Goal: Task Accomplishment & Management: Manage account settings

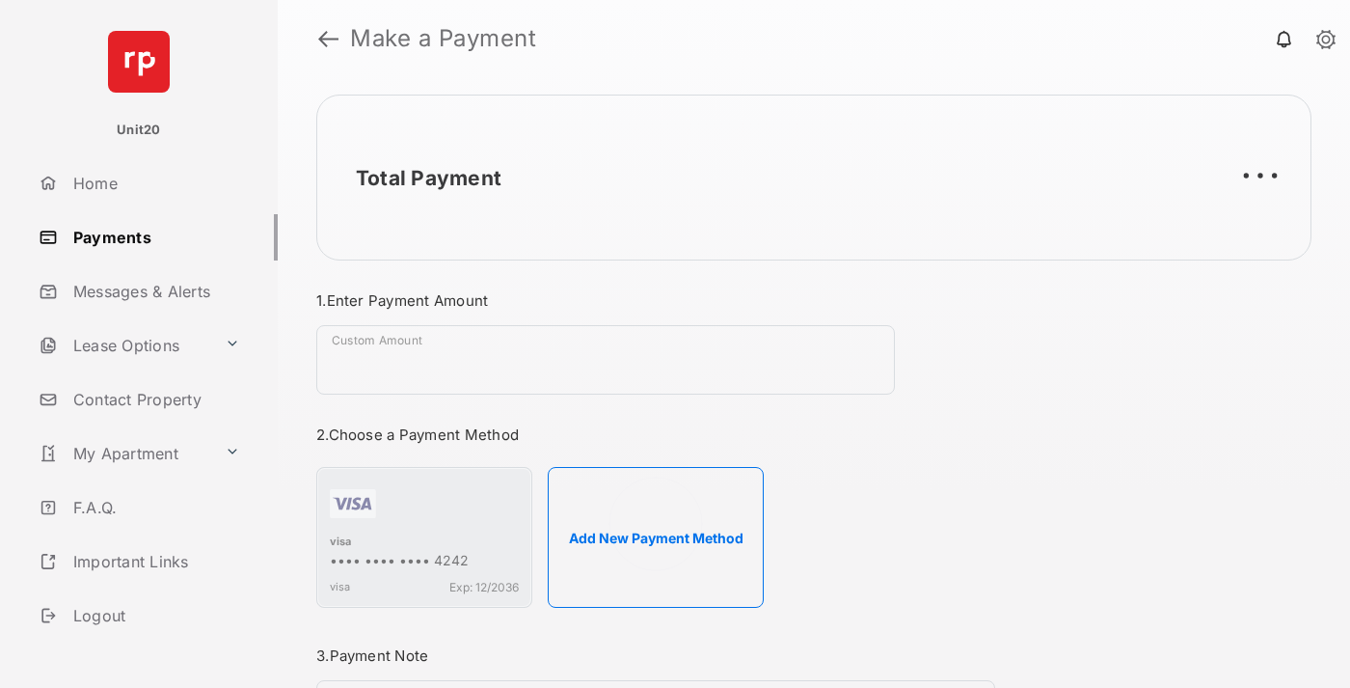
click at [150, 236] on link "Payments" at bounding box center [154, 237] width 247 height 46
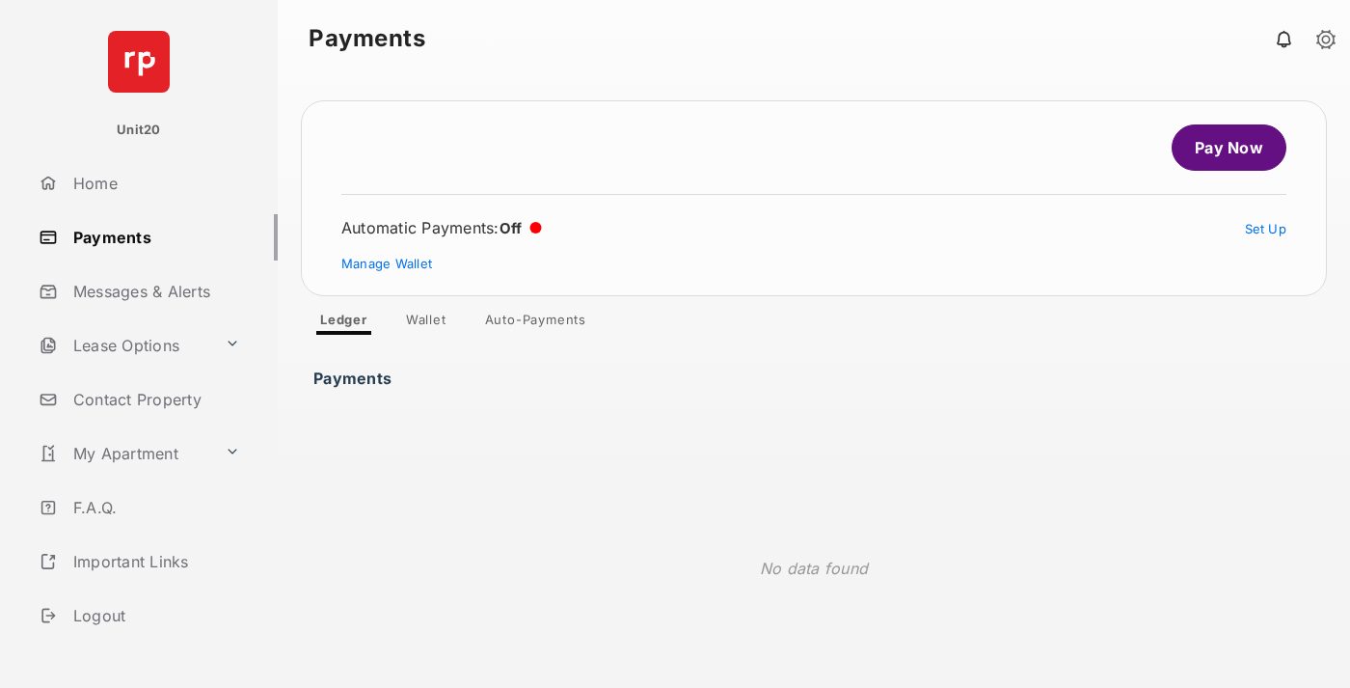
click at [536, 323] on link "Auto-Payments" at bounding box center [536, 322] width 132 height 23
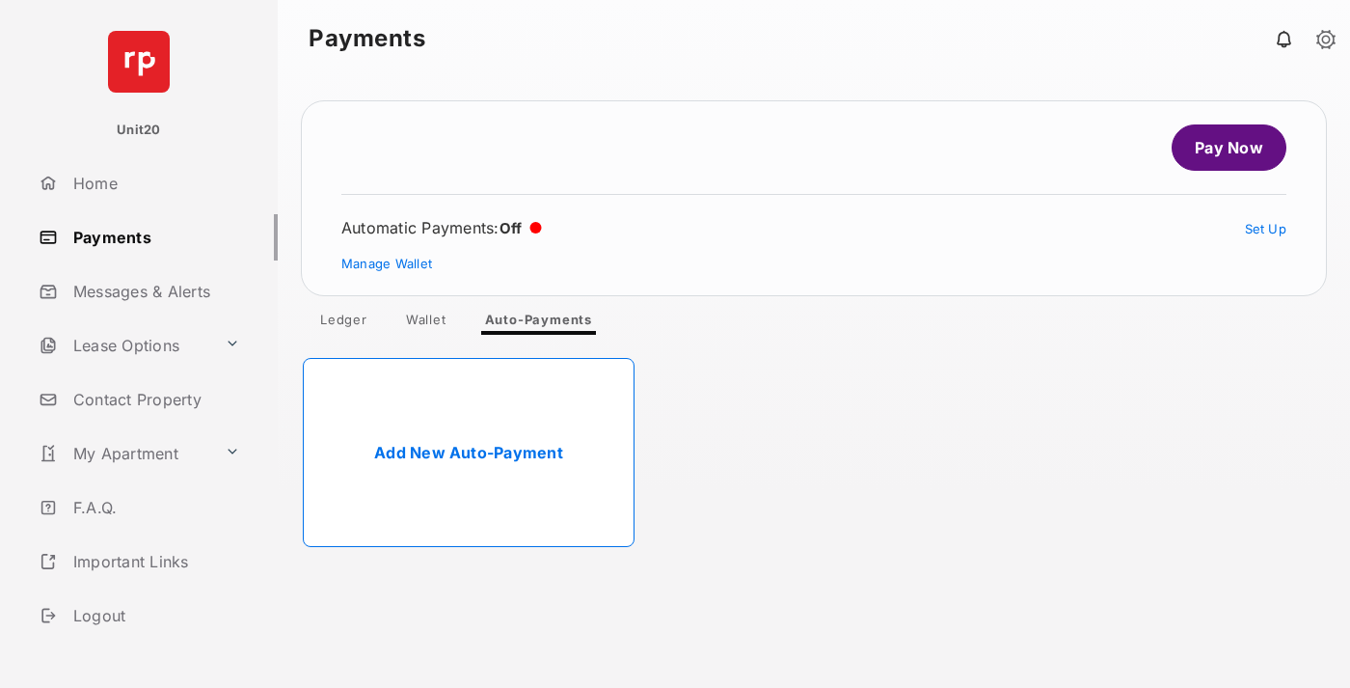
click at [469, 452] on link "Add New Auto-Payment" at bounding box center [469, 452] width 332 height 189
